Goal: Obtain resource: Download file/media

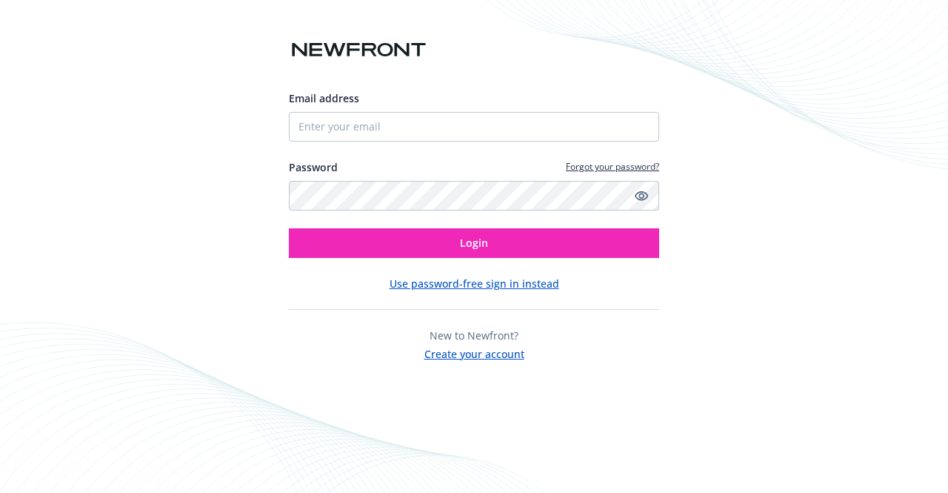
type input "[PERSON_NAME][EMAIL_ADDRESS][PERSON_NAME][DOMAIN_NAME]"
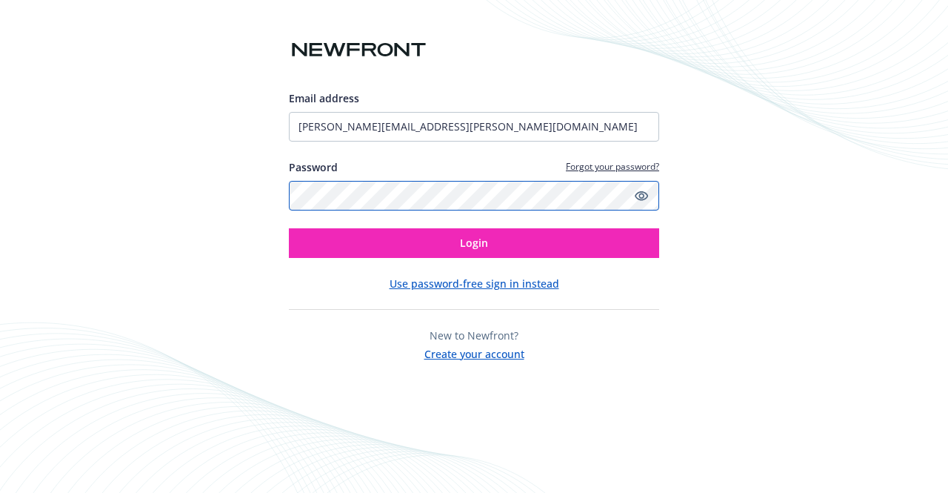
click at [289, 228] on button "Login" at bounding box center [474, 243] width 371 height 30
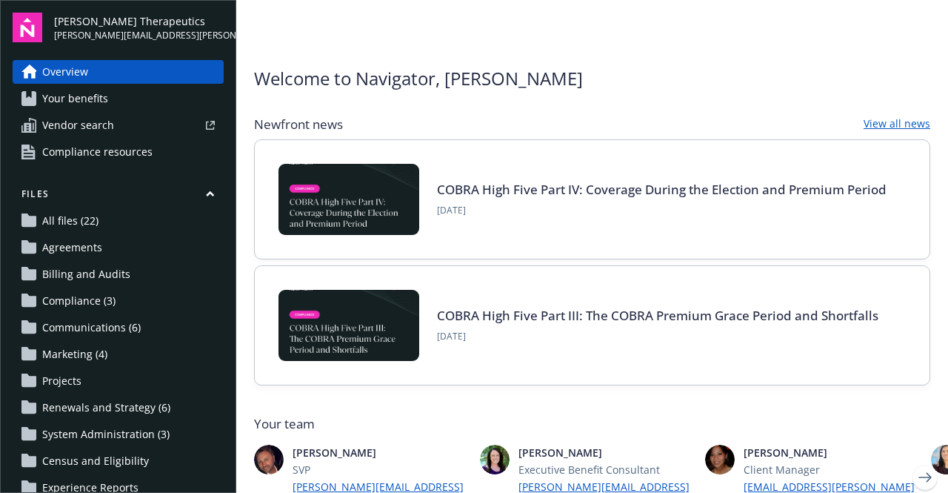
click at [76, 227] on span "All files (22)" at bounding box center [70, 221] width 56 height 24
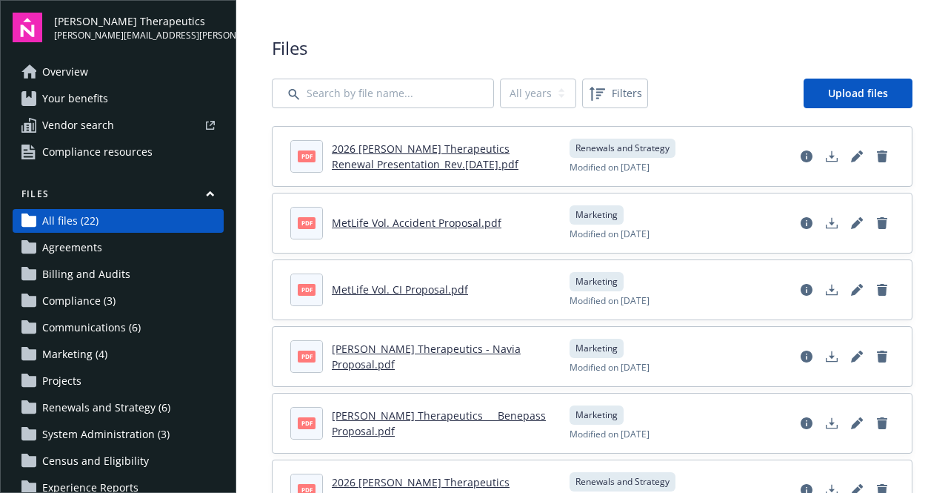
click at [440, 157] on link "2026 Vera Therapeutics Renewal Presentation_Rev.9.10.25.pdf" at bounding box center [425, 157] width 187 height 30
